Goal: Task Accomplishment & Management: Complete application form

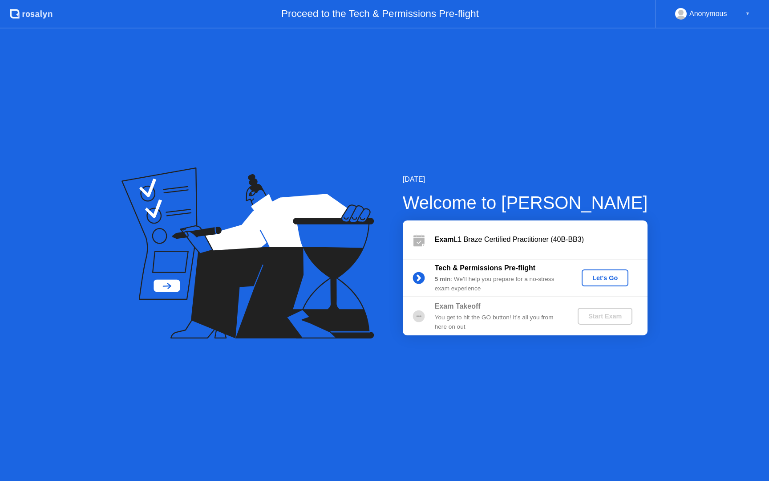
click at [55, 210] on div "[DATE] Welcome to [PERSON_NAME] Exam L1 Braze Certified Practitioner (40B-BB3) …" at bounding box center [384, 254] width 769 height 452
click at [603, 280] on div "Let's Go" at bounding box center [606, 277] width 40 height 7
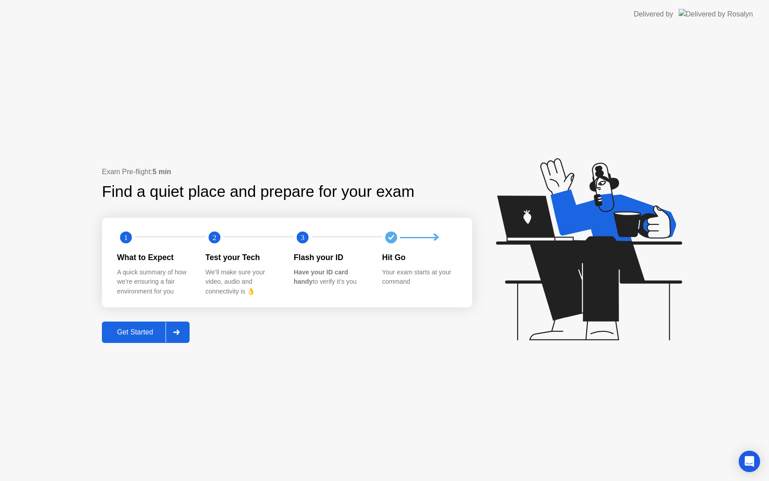
click at [142, 330] on div "Get Started" at bounding box center [135, 332] width 61 height 8
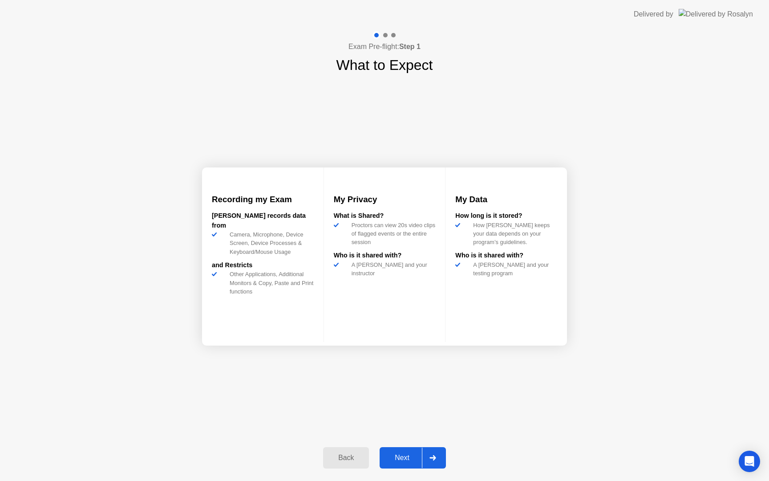
click at [425, 455] on div at bounding box center [432, 458] width 21 height 20
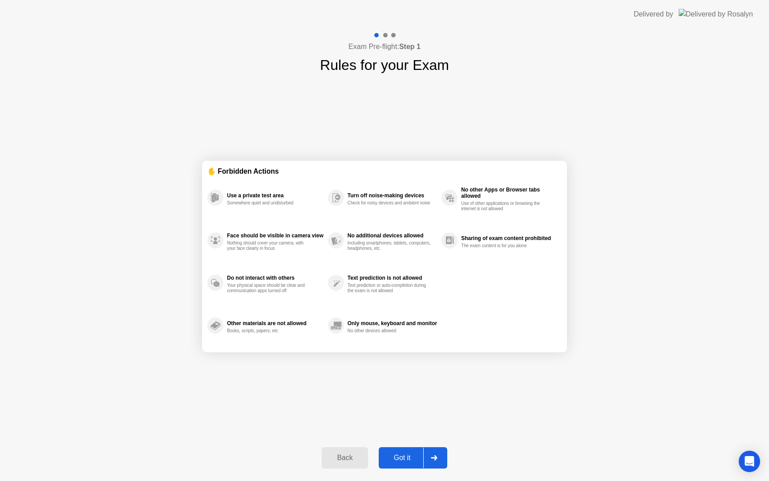
click at [419, 457] on div "Got it" at bounding box center [403, 458] width 42 height 8
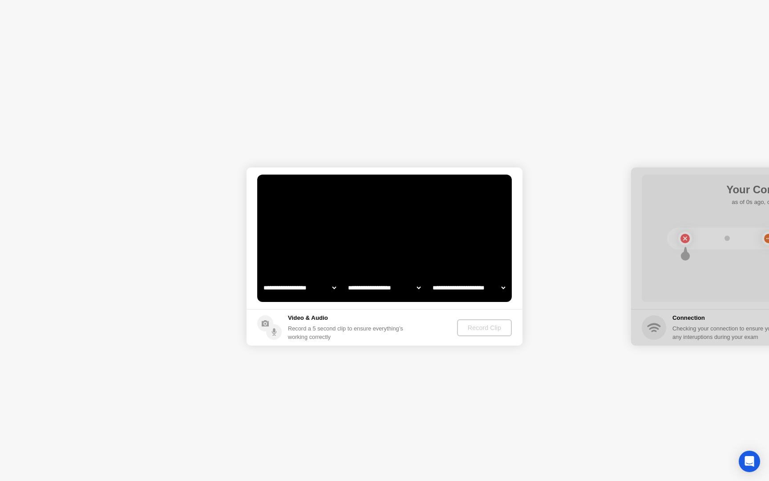
select select "**********"
select select "*******"
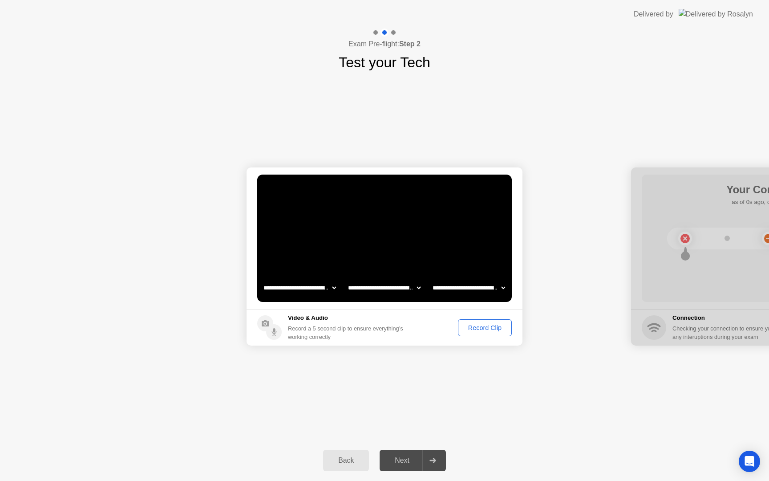
click at [475, 330] on div "Record Clip" at bounding box center [485, 327] width 48 height 7
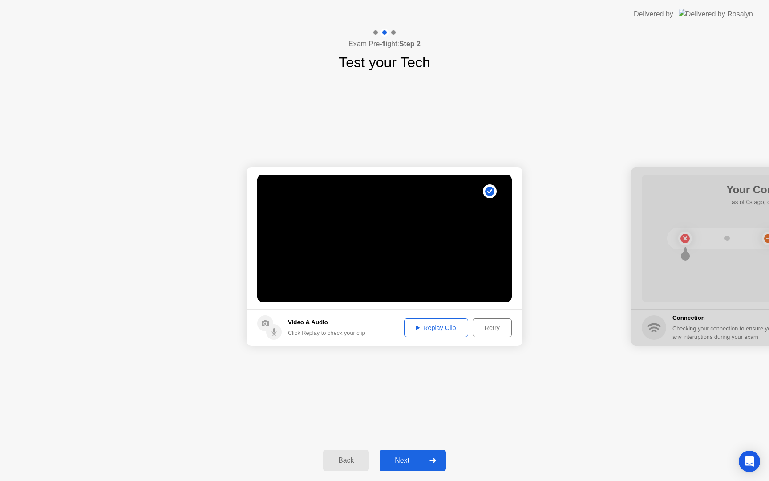
click at [440, 325] on div "Replay Clip" at bounding box center [436, 327] width 58 height 7
click at [491, 330] on div "Retry" at bounding box center [492, 327] width 33 height 7
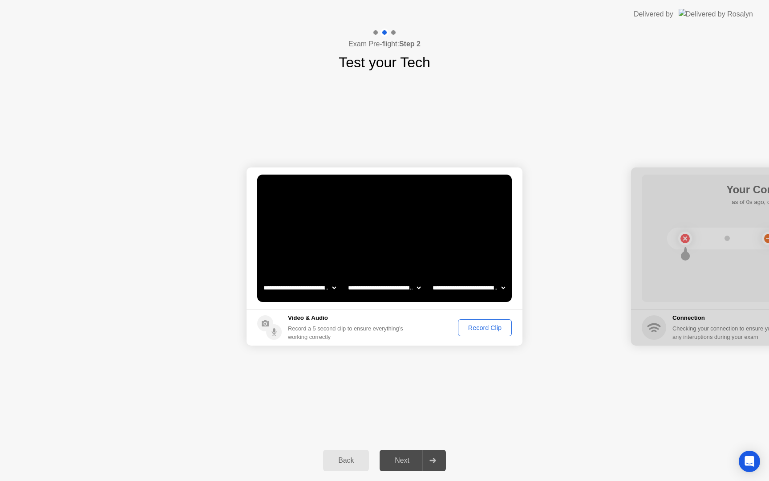
click at [475, 329] on div "Record Clip" at bounding box center [485, 327] width 48 height 7
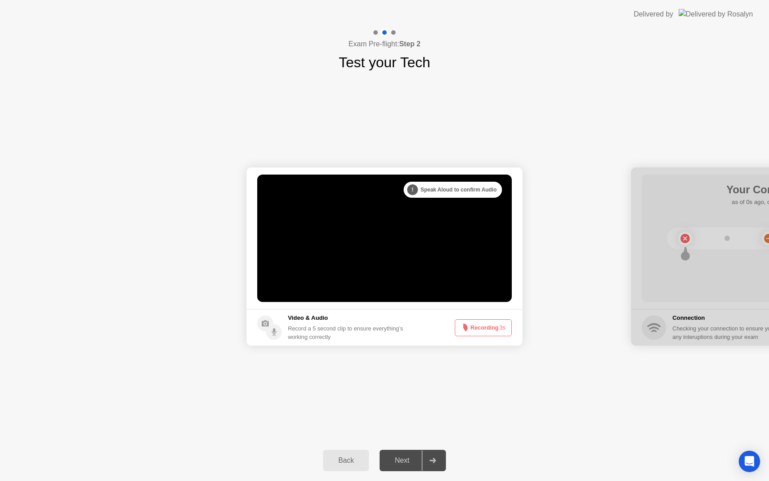
click at [470, 329] on button "Recording 3s" at bounding box center [483, 327] width 57 height 17
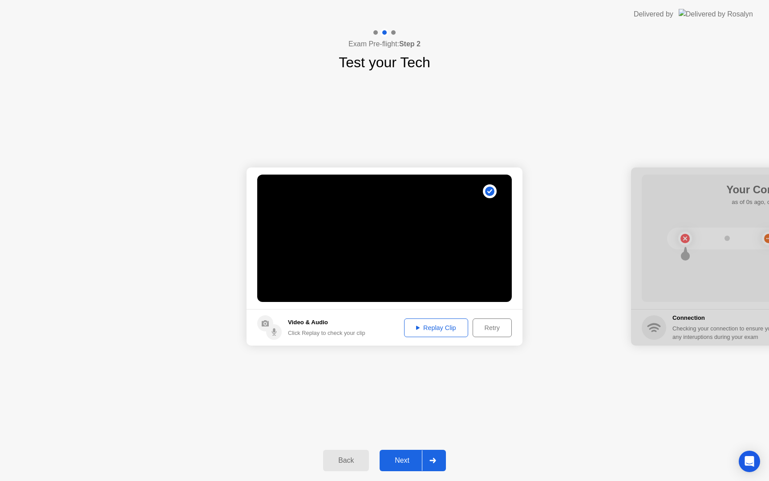
click at [481, 325] on div "Retry" at bounding box center [492, 327] width 33 height 7
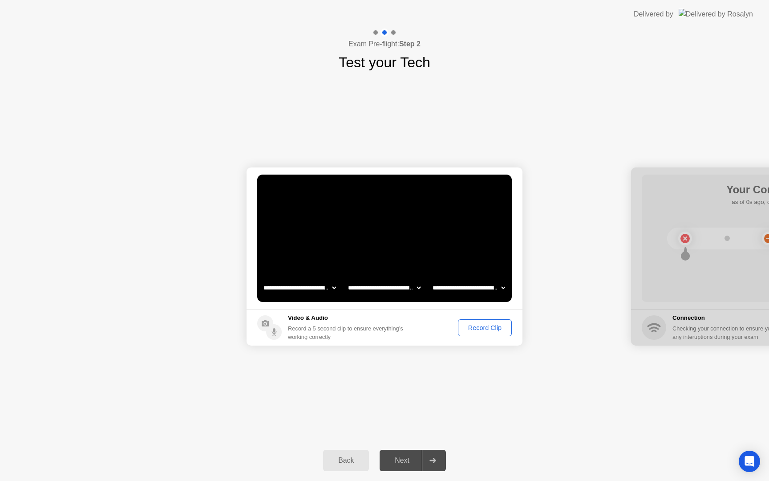
click at [481, 328] on div "Record Clip" at bounding box center [485, 327] width 48 height 7
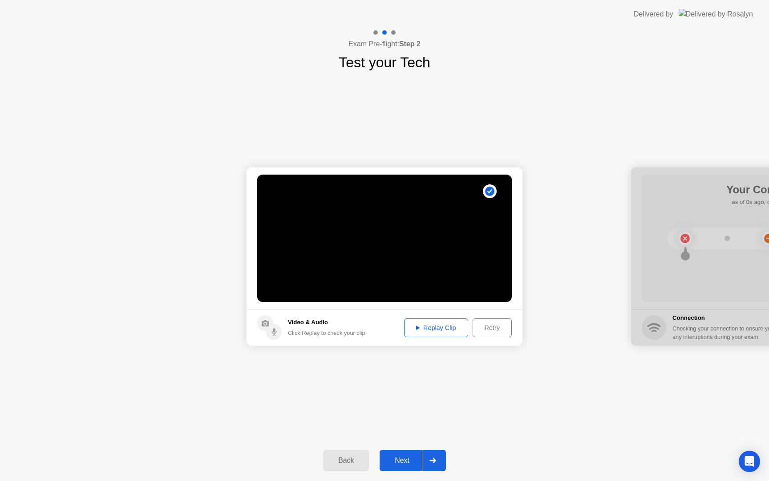
click at [442, 326] on div "Replay Clip" at bounding box center [436, 327] width 58 height 7
click at [399, 462] on div "Next" at bounding box center [402, 460] width 40 height 8
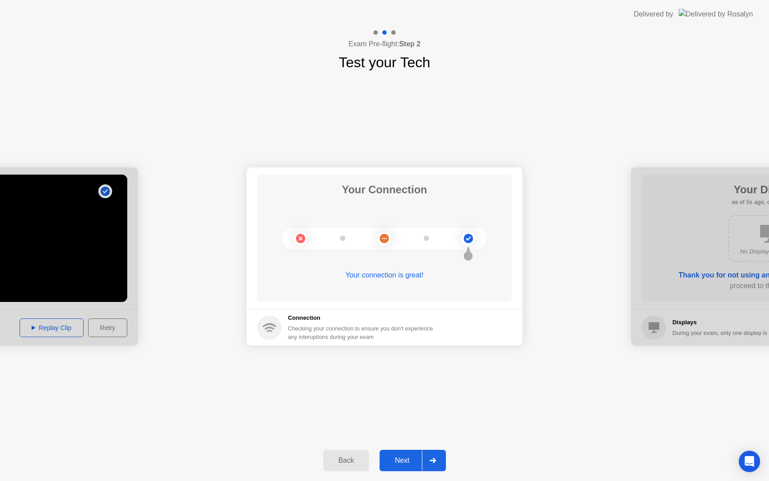
click at [411, 449] on div "Back Next" at bounding box center [384, 460] width 769 height 41
click at [412, 458] on div "Next" at bounding box center [402, 460] width 40 height 8
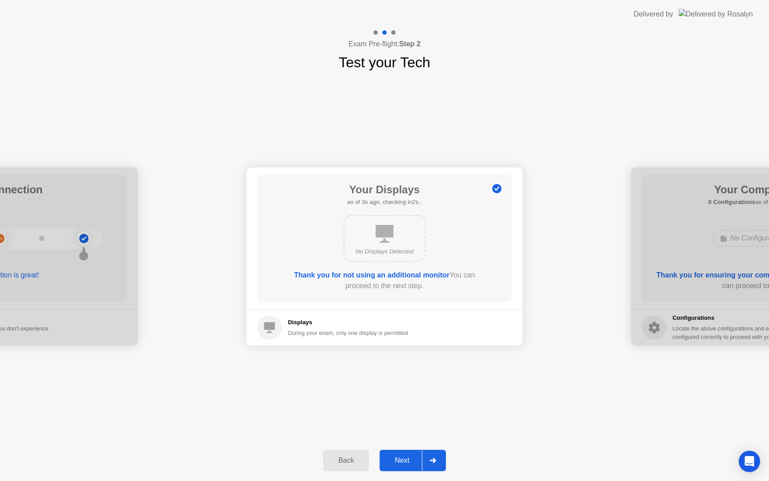
click at [419, 463] on div "Next" at bounding box center [402, 460] width 40 height 8
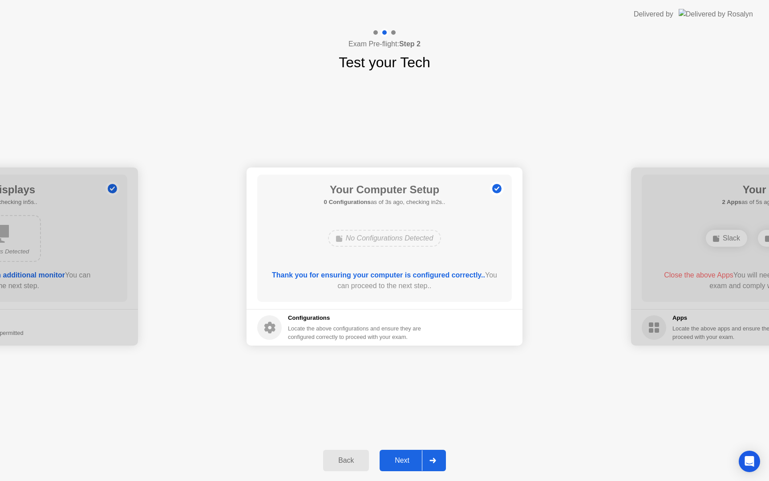
click at [424, 452] on div at bounding box center [432, 460] width 21 height 20
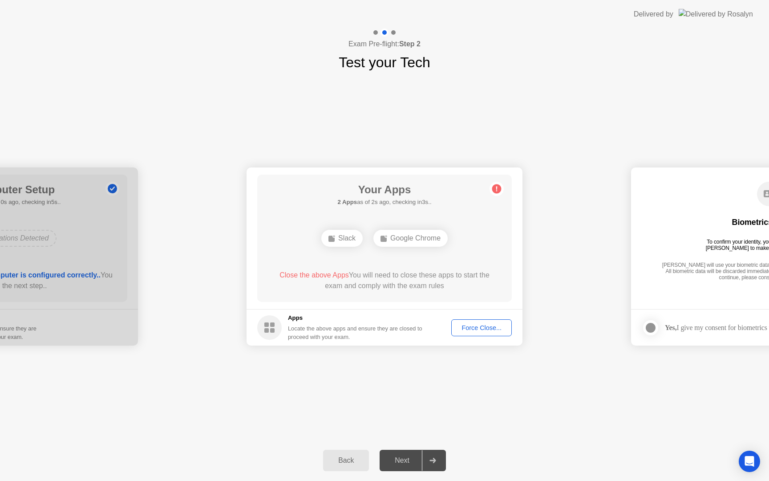
click at [469, 325] on div "Force Close..." at bounding box center [482, 327] width 54 height 7
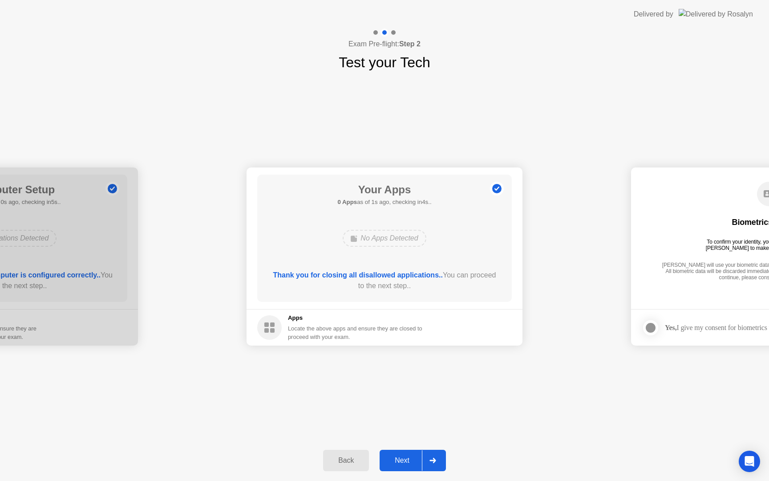
click at [414, 466] on button "Next" at bounding box center [413, 460] width 66 height 21
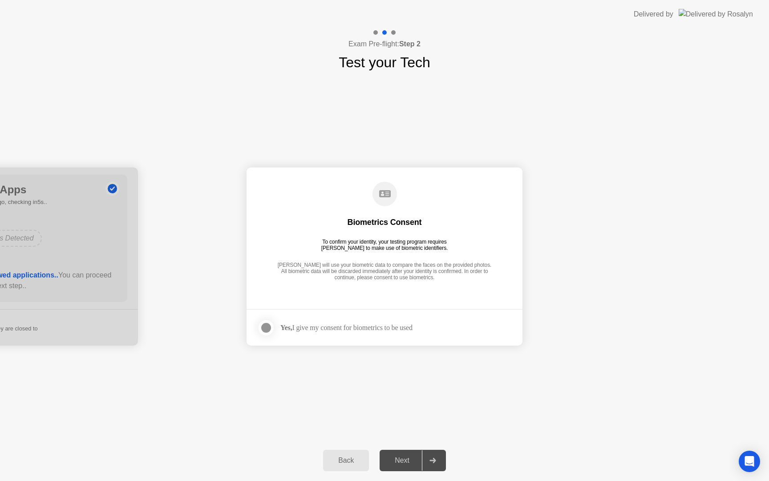
click at [277, 328] on label at bounding box center [268, 328] width 23 height 18
click at [409, 458] on div "Next" at bounding box center [402, 460] width 40 height 8
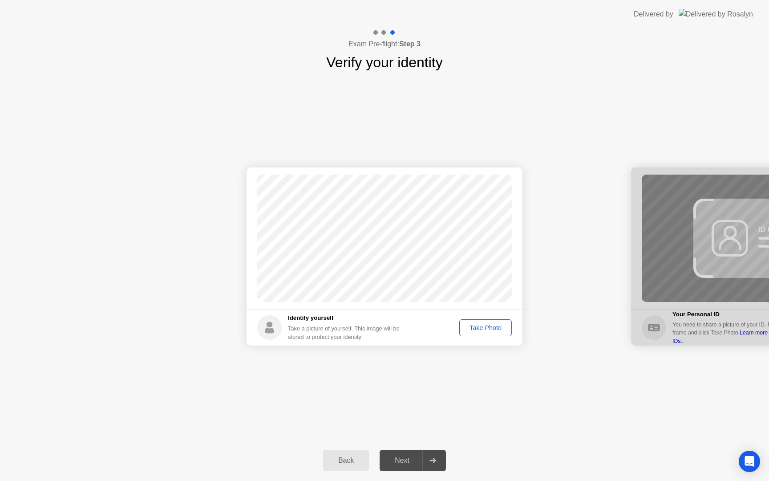
click at [482, 329] on div "Take Photo" at bounding box center [486, 327] width 46 height 7
click at [490, 334] on button "Retake" at bounding box center [491, 327] width 41 height 17
click at [411, 460] on div "Next" at bounding box center [402, 460] width 40 height 8
click at [469, 327] on div "Take Photo" at bounding box center [486, 327] width 46 height 7
click at [435, 461] on icon at bounding box center [433, 460] width 6 height 5
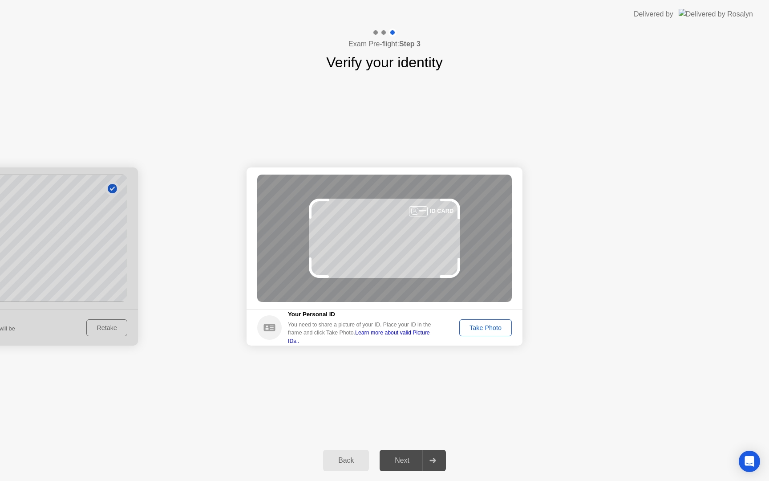
click at [476, 327] on div "Take Photo" at bounding box center [486, 327] width 46 height 7
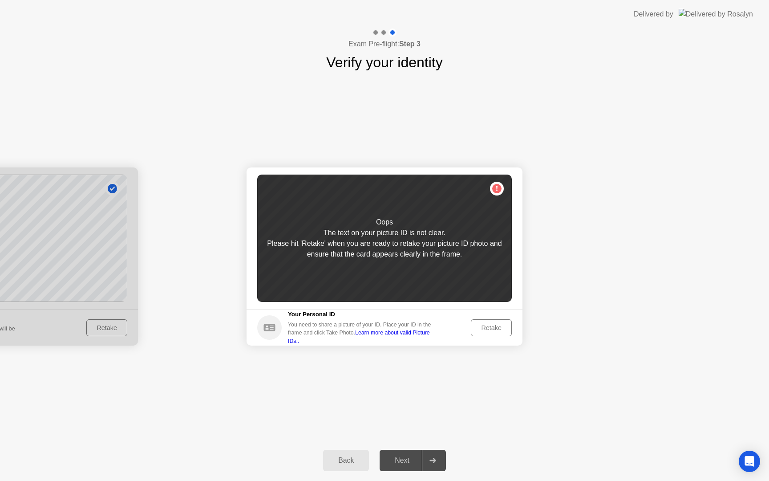
click at [492, 324] on div "Retake" at bounding box center [491, 327] width 35 height 7
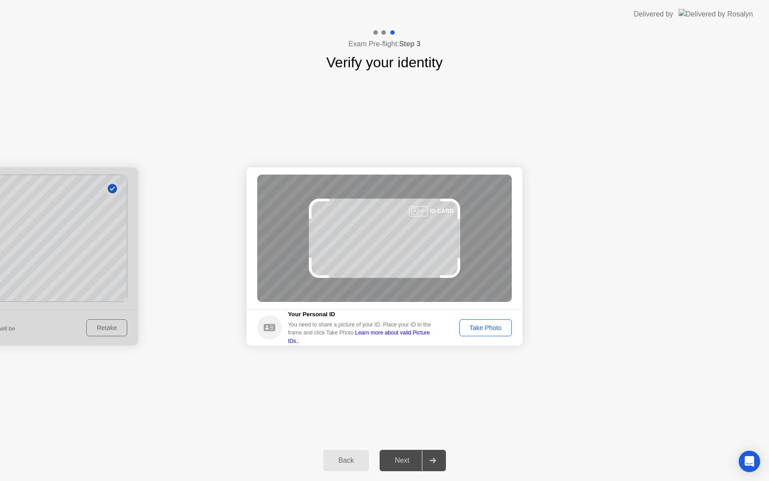
click at [492, 324] on div "Take Photo" at bounding box center [486, 327] width 46 height 7
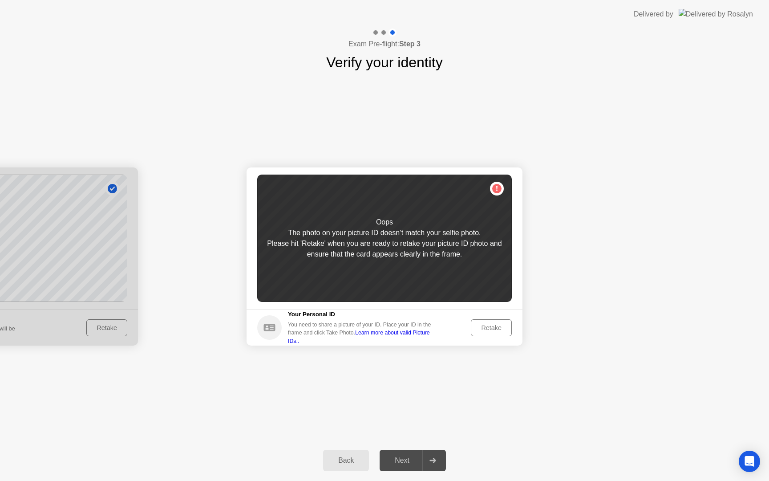
click at [492, 324] on div "Retake" at bounding box center [491, 327] width 35 height 7
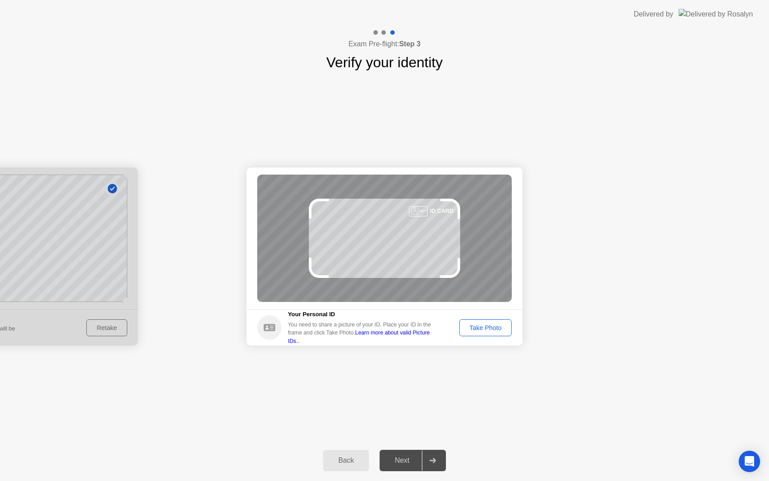
click at [492, 324] on div "Take Photo" at bounding box center [486, 327] width 46 height 7
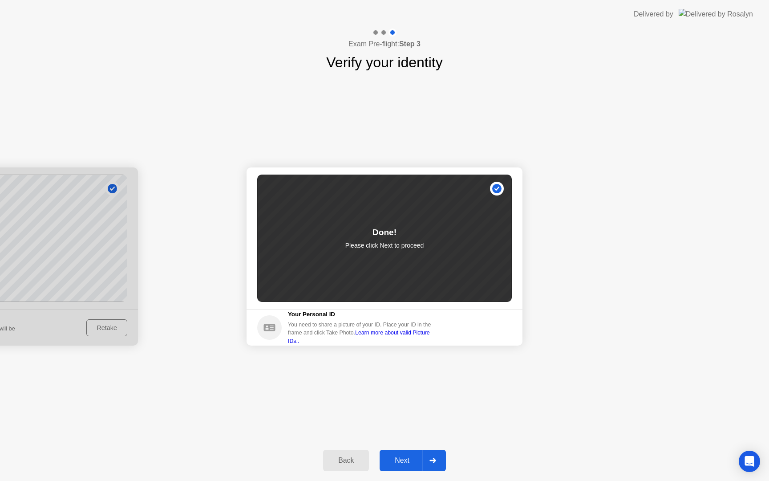
click at [410, 452] on button "Next" at bounding box center [413, 460] width 66 height 21
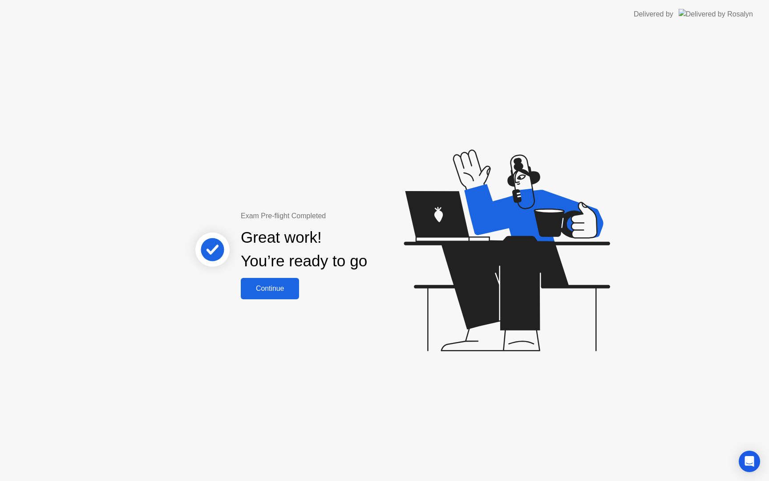
click at [254, 288] on div "Continue" at bounding box center [270, 289] width 53 height 8
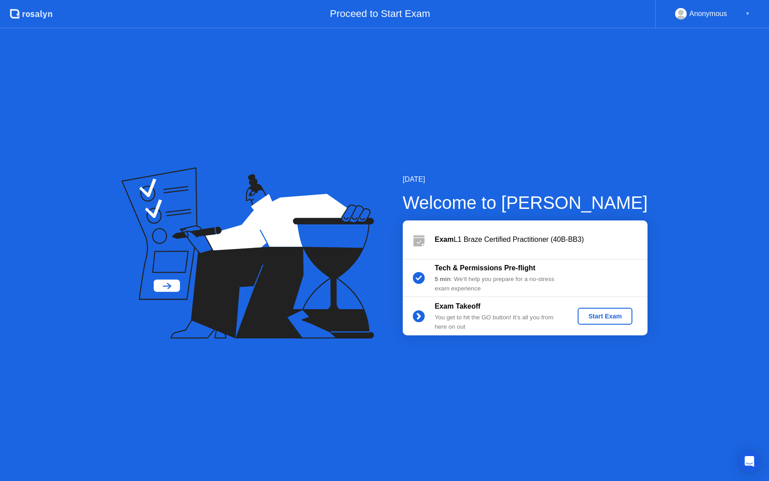
click at [601, 314] on div "Start Exam" at bounding box center [606, 316] width 48 height 7
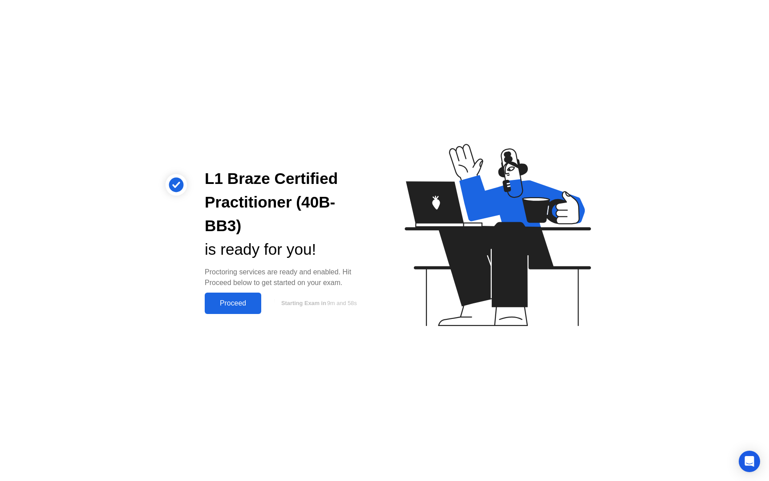
click at [239, 296] on button "Proceed" at bounding box center [233, 303] width 57 height 21
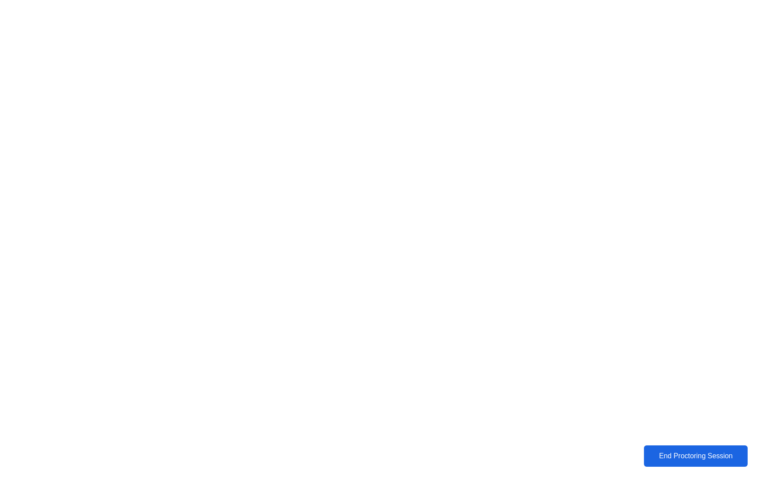
click at [672, 459] on div "End Proctoring Session" at bounding box center [696, 456] width 98 height 8
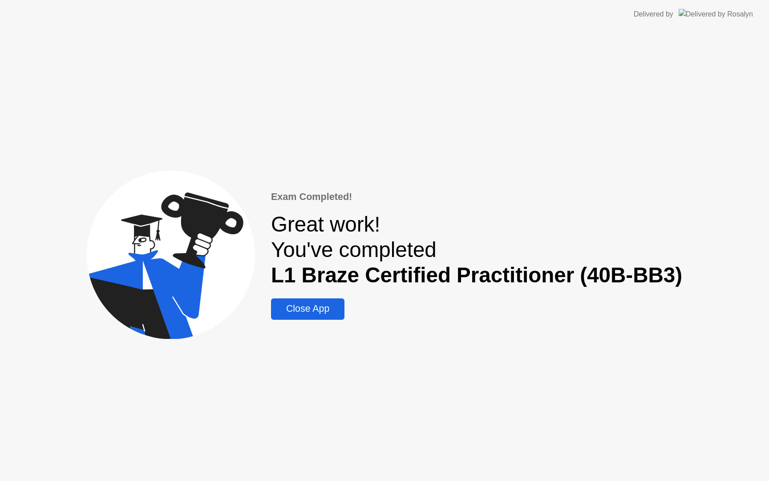
click at [326, 309] on div "Close App" at bounding box center [308, 308] width 68 height 11
